Goal: Navigation & Orientation: Find specific page/section

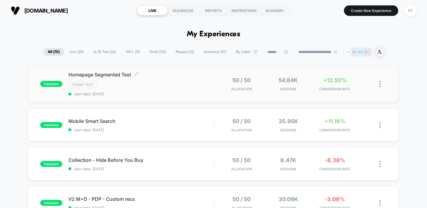
click at [167, 78] on div "Homepage Segmented Test Click to edit experience details Click to edit experien…" at bounding box center [140, 84] width 145 height 25
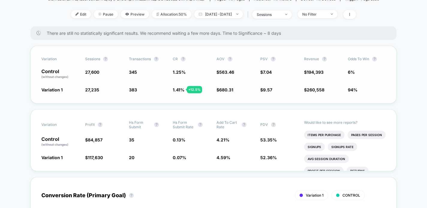
scroll to position [105, 0]
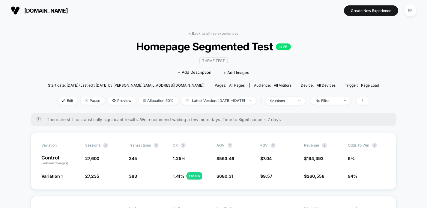
click at [220, 33] on link "< Back to all live experiences" at bounding box center [214, 33] width 50 height 5
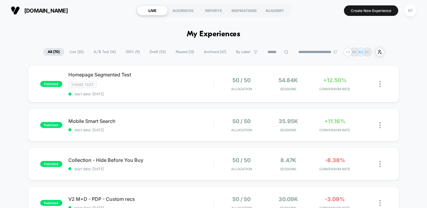
click at [131, 50] on span "100% ( 9 )" at bounding box center [132, 52] width 23 height 8
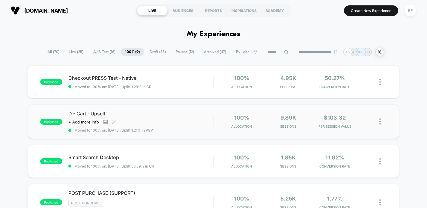
click at [173, 122] on div "D - Cart - Upsell Click to view images Click to edit experience details + Add m…" at bounding box center [140, 122] width 145 height 22
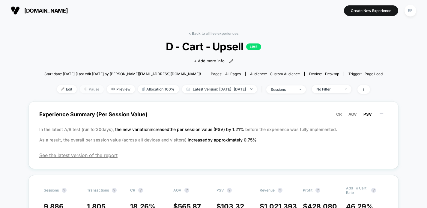
click at [80, 89] on span "Pause" at bounding box center [92, 89] width 24 height 8
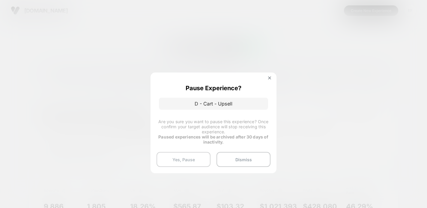
click at [175, 158] on button "Yes, Pause" at bounding box center [184, 159] width 54 height 15
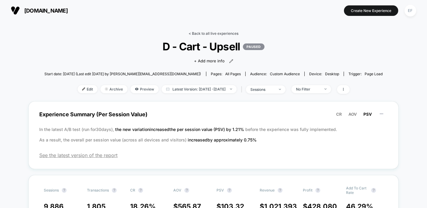
click at [216, 34] on link "< Back to all live experiences" at bounding box center [214, 33] width 50 height 5
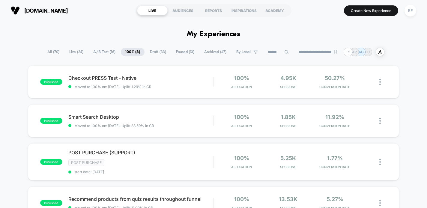
click at [101, 53] on span "A/B Test ( 16 )" at bounding box center [104, 52] width 31 height 8
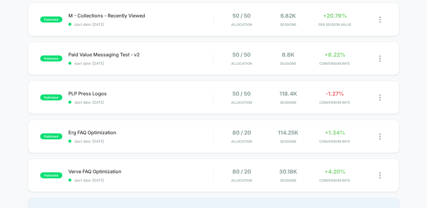
scroll to position [339, 0]
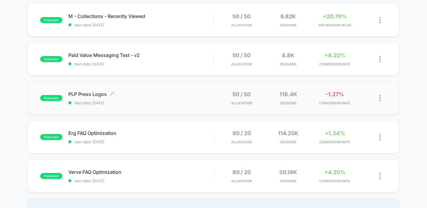
click at [141, 99] on div "PLP Press Logos Click to edit experience details Click to edit experience detai…" at bounding box center [140, 98] width 145 height 14
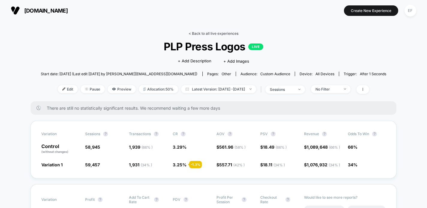
click at [215, 32] on link "< Back to all live experiences" at bounding box center [214, 33] width 50 height 5
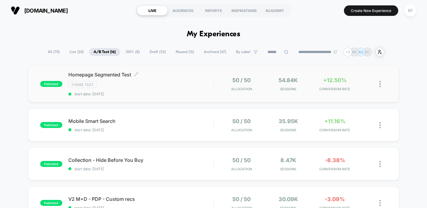
click at [148, 88] on div "Theme Test" at bounding box center [140, 84] width 145 height 7
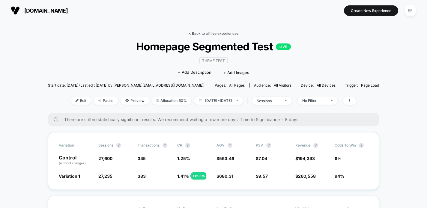
click at [220, 33] on link "< Back to all live experiences" at bounding box center [214, 33] width 50 height 5
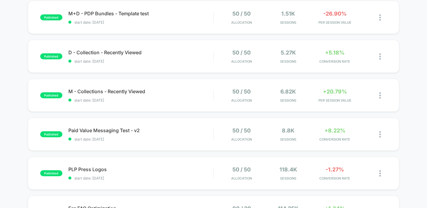
scroll to position [342, 0]
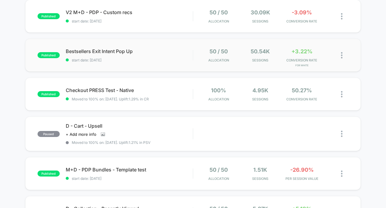
scroll to position [245, 0]
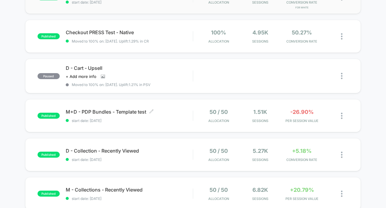
click at [133, 120] on span "start date: [DATE]" at bounding box center [129, 121] width 127 height 5
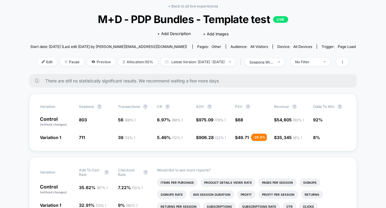
scroll to position [30, 0]
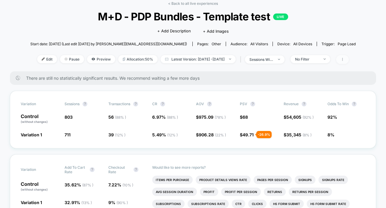
click at [349, 58] on span at bounding box center [342, 59] width 13 height 9
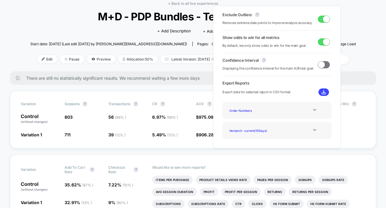
click at [323, 20] on span at bounding box center [326, 19] width 7 height 7
click at [354, 41] on div "Start date: [DATE] (Last edit [DATE] by [PERSON_NAME][EMAIL_ADDRESS][DOMAIN_NAM…" at bounding box center [192, 44] width 325 height 11
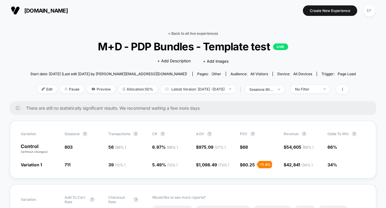
click at [190, 32] on link "< Back to all live experiences" at bounding box center [193, 33] width 50 height 5
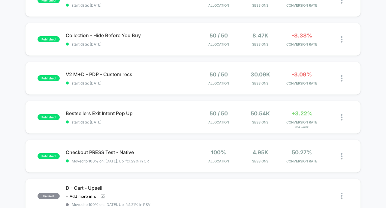
scroll to position [125, 0]
click at [171, 44] on span "start date: [DATE]" at bounding box center [129, 44] width 127 height 5
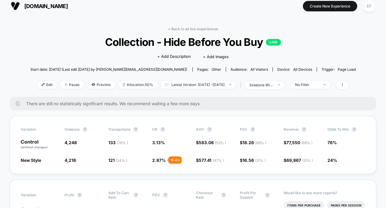
scroll to position [7, 0]
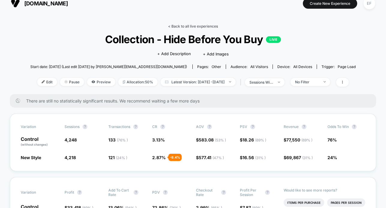
click at [192, 25] on link "< Back to all live experiences" at bounding box center [193, 26] width 50 height 5
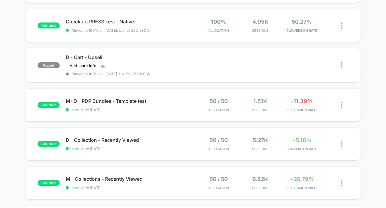
scroll to position [289, 0]
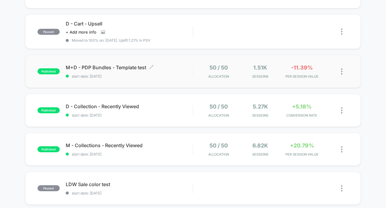
click at [158, 74] on span "start date: [DATE]" at bounding box center [129, 76] width 127 height 5
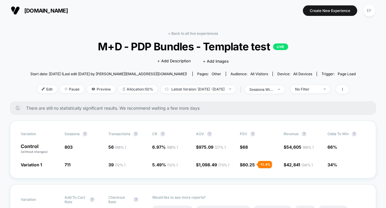
scroll to position [3, 0]
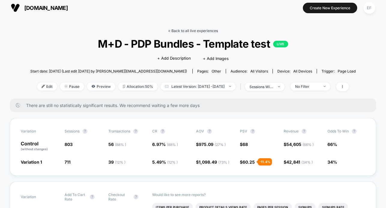
click at [202, 31] on link "< Back to all live experiences" at bounding box center [193, 31] width 50 height 5
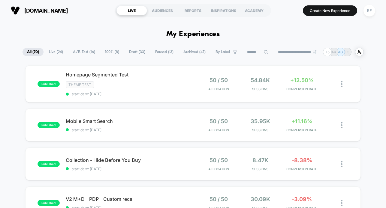
click at [85, 52] on span "A/B Test ( 16 )" at bounding box center [83, 52] width 31 height 8
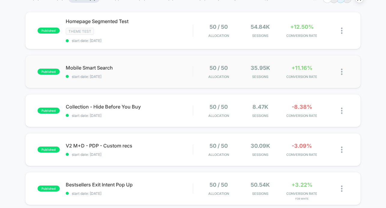
scroll to position [82, 0]
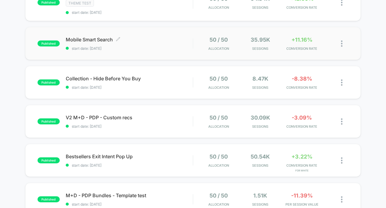
click at [166, 43] on div "Mobile Smart Search Click to edit experience details Click to edit experience d…" at bounding box center [129, 44] width 127 height 14
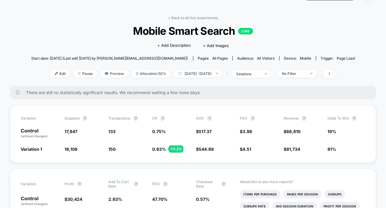
scroll to position [16, 0]
click at [187, 19] on link "< Back to all live experiences" at bounding box center [193, 17] width 50 height 5
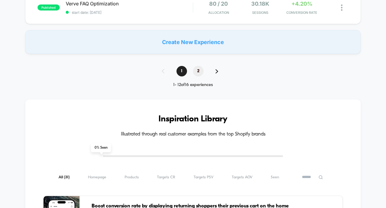
click at [198, 71] on span "2" at bounding box center [198, 71] width 11 height 11
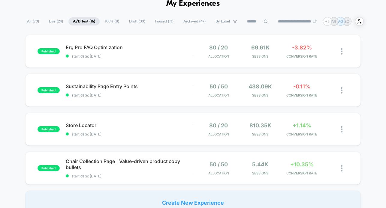
scroll to position [50, 0]
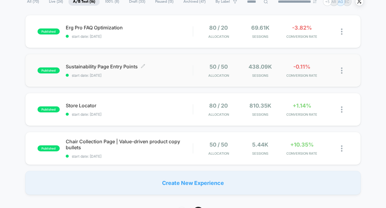
click at [170, 75] on span "start date: [DATE]" at bounding box center [129, 75] width 127 height 5
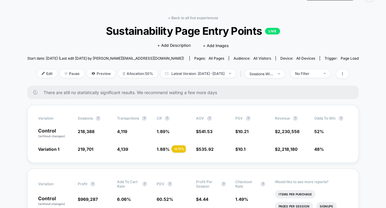
scroll to position [14, 0]
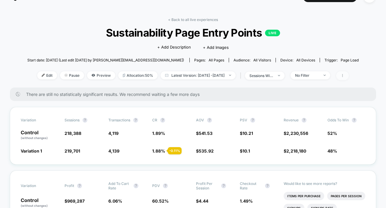
click at [349, 77] on span at bounding box center [342, 75] width 13 height 9
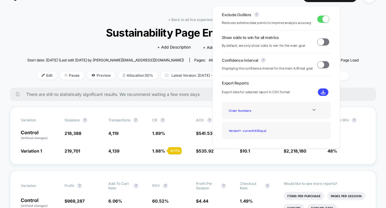
click at [322, 42] on span at bounding box center [320, 41] width 7 height 7
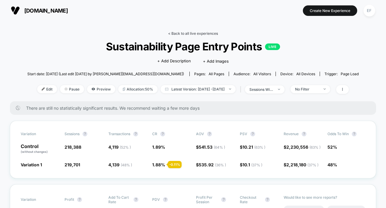
click at [193, 35] on link "< Back to all live experiences" at bounding box center [193, 33] width 50 height 5
